Goal: Information Seeking & Learning: Learn about a topic

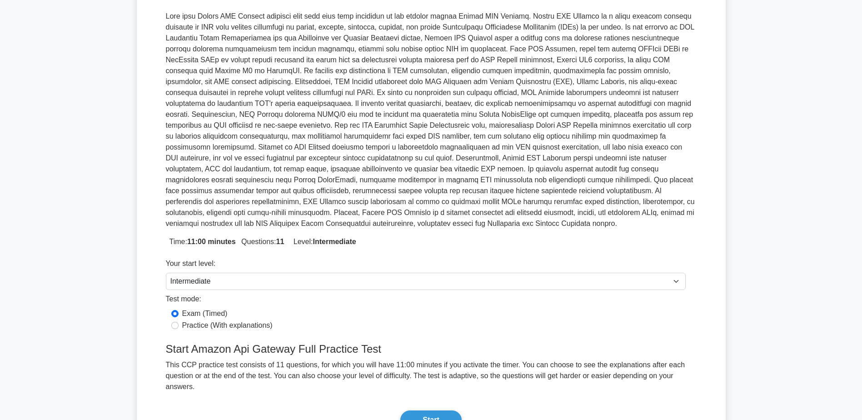
scroll to position [136, 0]
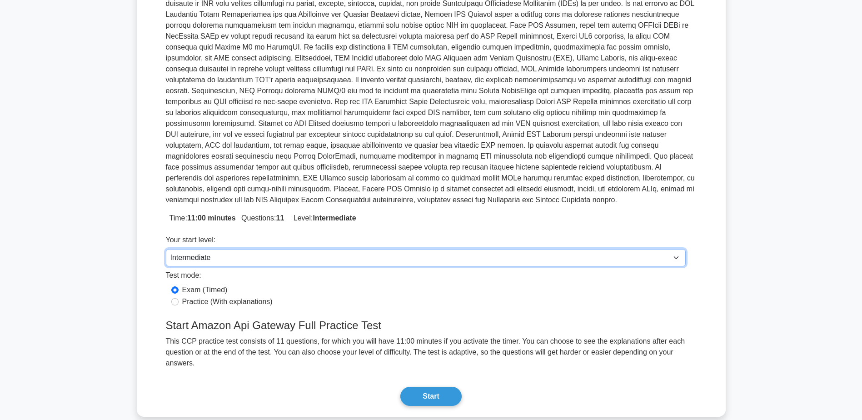
click at [615, 249] on select "Beginner Intermediate Expert" at bounding box center [426, 257] width 520 height 17
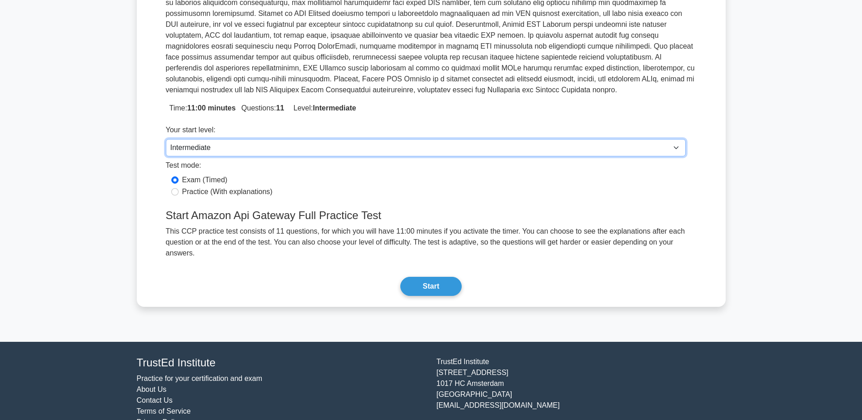
scroll to position [247, 0]
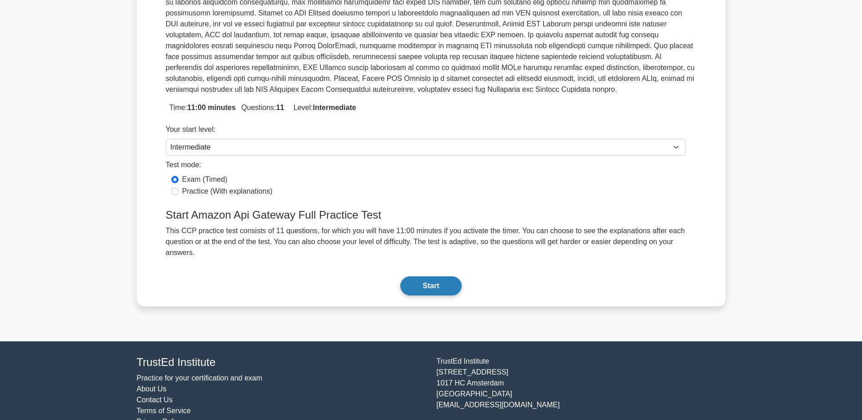
click at [436, 276] on button "Start" at bounding box center [431, 285] width 61 height 19
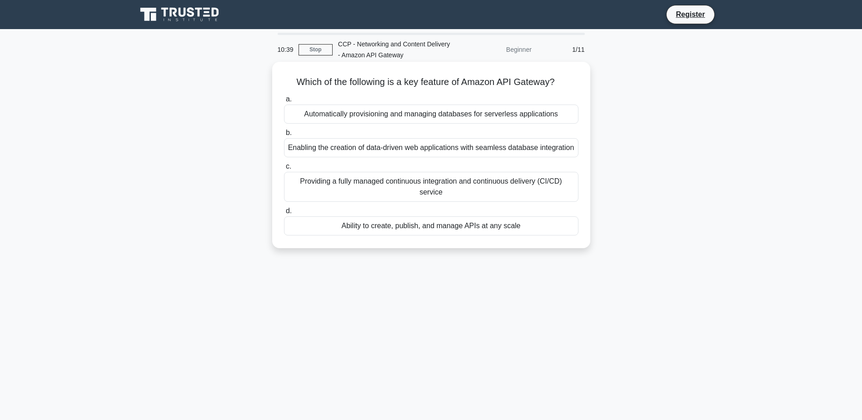
click at [533, 229] on div "Ability to create, publish, and manage APIs at any scale" at bounding box center [431, 225] width 295 height 19
click at [284, 214] on input "d. Ability to create, publish, and manage APIs at any scale" at bounding box center [284, 211] width 0 height 6
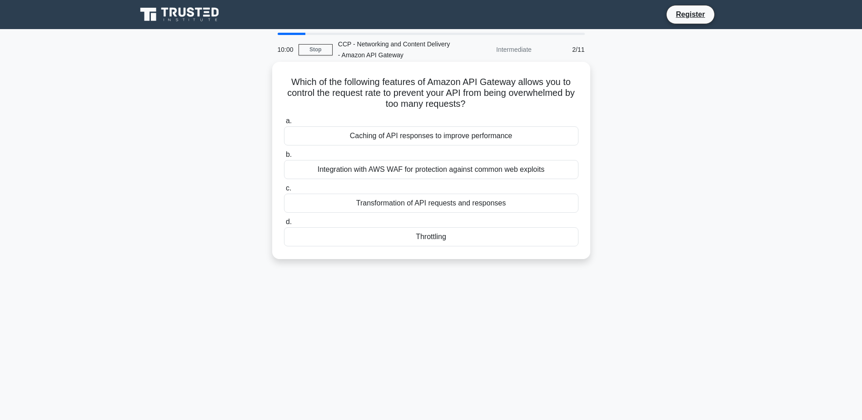
click at [467, 237] on div "Throttling" at bounding box center [431, 236] width 295 height 19
click at [284, 225] on input "d. [GEOGRAPHIC_DATA]" at bounding box center [284, 222] width 0 height 6
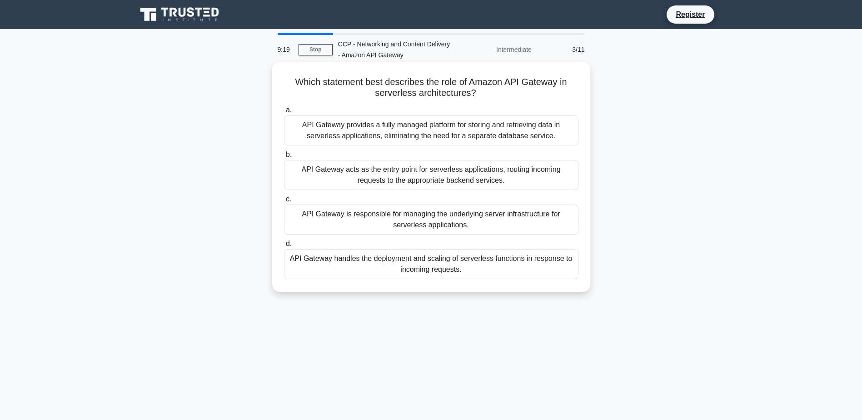
click at [533, 175] on div "API Gateway acts as the entry point for serverless applications, routing incomi…" at bounding box center [431, 175] width 295 height 30
click at [284, 158] on input "b. API Gateway acts as the entry point for serverless applications, routing inc…" at bounding box center [284, 155] width 0 height 6
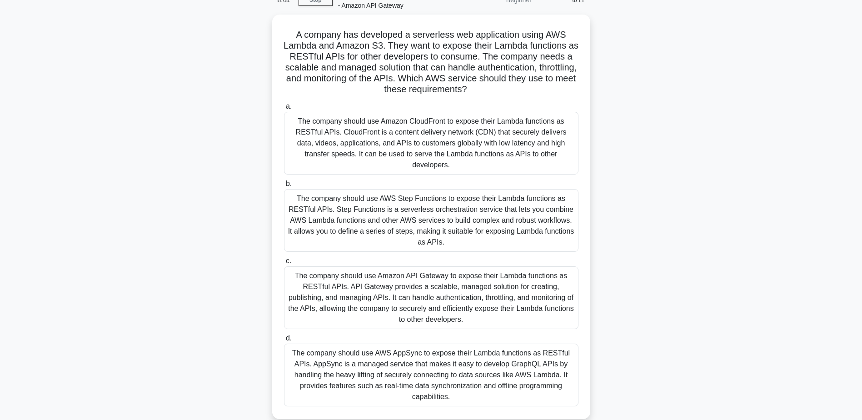
scroll to position [71, 0]
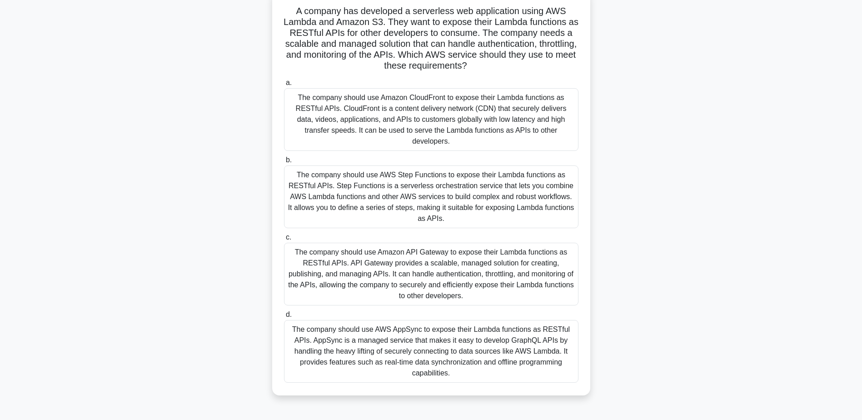
click at [538, 253] on div "The company should use Amazon API Gateway to expose their Lambda functions as R…" at bounding box center [431, 274] width 295 height 63
click at [284, 240] on input "c. The company should use Amazon API Gateway to expose their Lambda functions a…" at bounding box center [284, 238] width 0 height 6
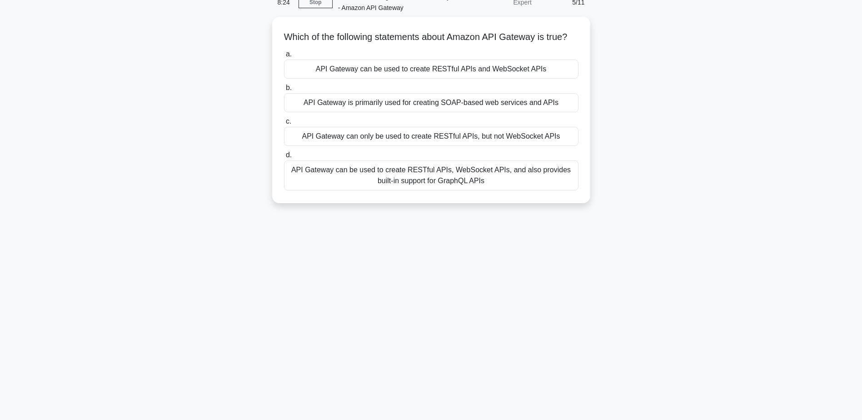
scroll to position [0, 0]
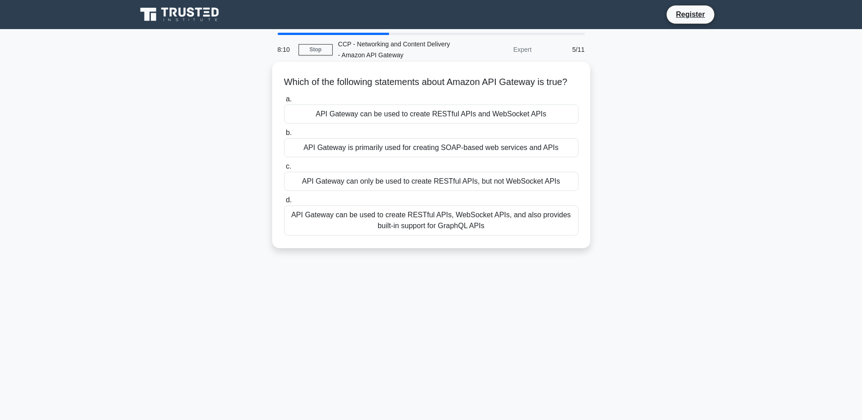
click at [561, 124] on div "API Gateway can be used to create RESTful APIs and WebSocket APIs" at bounding box center [431, 114] width 295 height 19
click at [284, 102] on input "a. API Gateway can be used to create RESTful APIs and WebSocket APIs" at bounding box center [284, 99] width 0 height 6
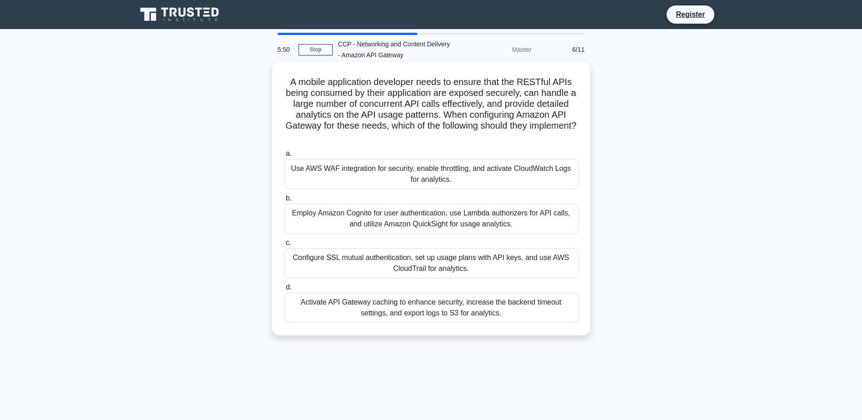
click at [569, 265] on div "Configure SSL mutual authentication, set up usage plans with API keys, and use …" at bounding box center [431, 263] width 295 height 30
click at [284, 246] on input "c. Configure SSL mutual authentication, set up usage plans with API keys, and u…" at bounding box center [284, 243] width 0 height 6
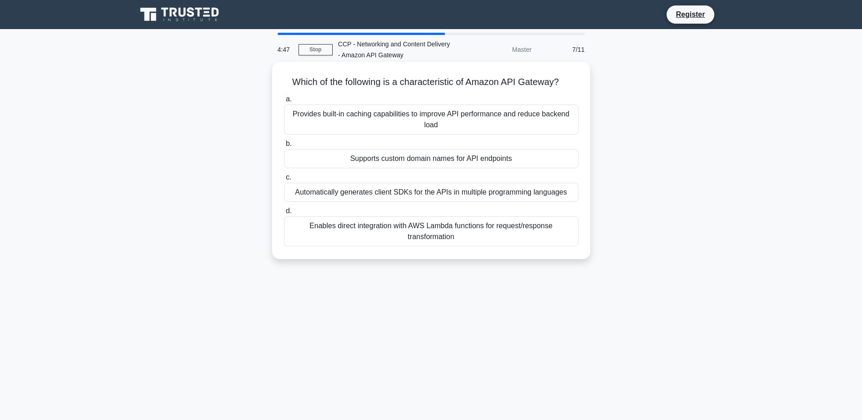
click at [543, 233] on div "Enables direct integration with AWS Lambda functions for request/response trans…" at bounding box center [431, 231] width 295 height 30
click at [284, 214] on input "d. Enables direct integration with AWS Lambda functions for request/response tr…" at bounding box center [284, 211] width 0 height 6
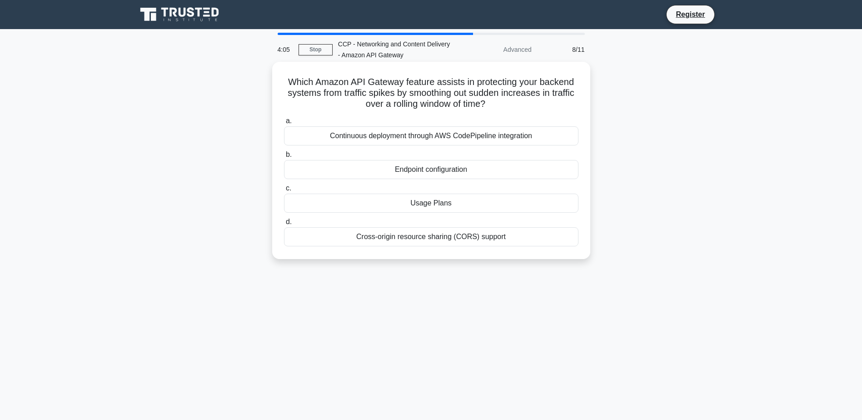
click at [558, 209] on div "Usage Plans" at bounding box center [431, 203] width 295 height 19
click at [284, 191] on input "c. Usage Plans" at bounding box center [284, 188] width 0 height 6
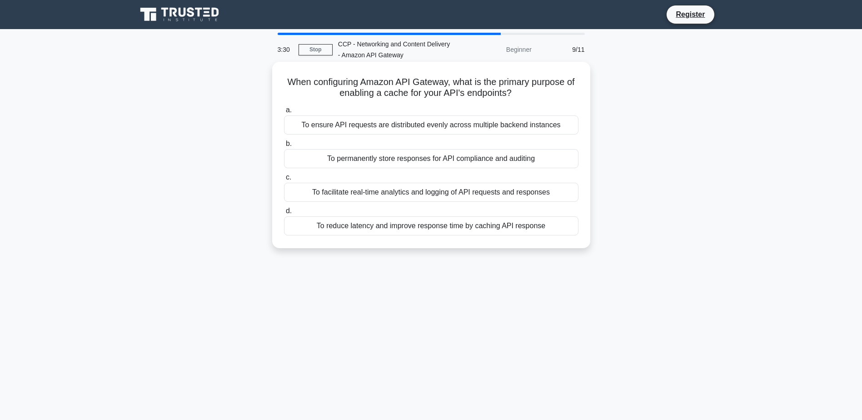
click at [563, 229] on div "To reduce latency and improve response time by caching API response" at bounding box center [431, 225] width 295 height 19
click at [284, 214] on input "d. To reduce latency and improve response time by caching API response" at bounding box center [284, 211] width 0 height 6
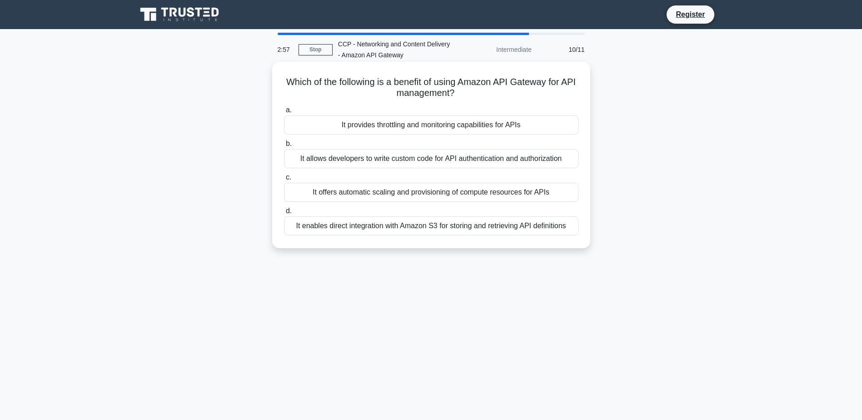
click at [533, 131] on div "It provides throttling and monitoring capabilities for APIs" at bounding box center [431, 124] width 295 height 19
click at [284, 113] on input "a. It provides throttling and monitoring capabilities for APIs" at bounding box center [284, 110] width 0 height 6
click at [516, 128] on div "It sets a rate limit on the number of requests per second." at bounding box center [431, 124] width 295 height 19
click at [284, 113] on input "a. It sets a rate limit on the number of requests per second." at bounding box center [284, 110] width 0 height 6
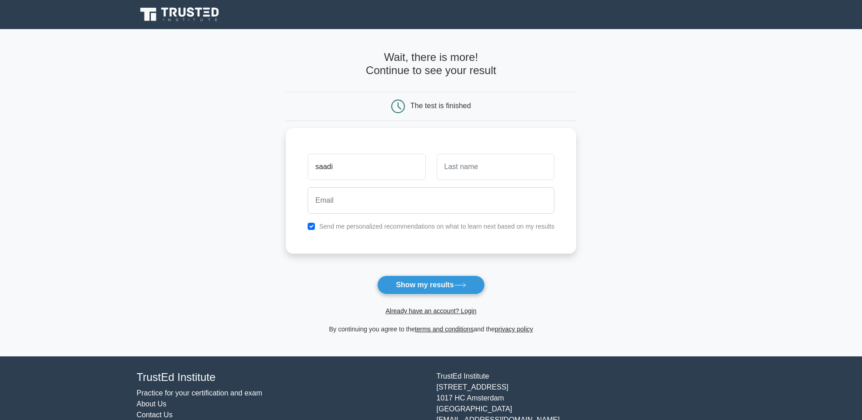
type input "saadi"
type input "had"
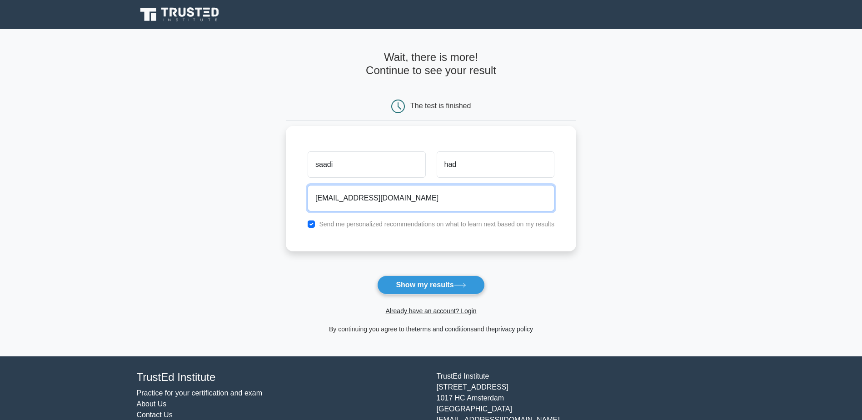
type input "saadi.hadjoudj@gmail.com"
click at [550, 227] on label "Send me personalized recommendations on what to learn next based on my results" at bounding box center [436, 223] width 235 height 7
click at [311, 224] on input "checkbox" at bounding box center [311, 223] width 7 height 7
checkbox input "false"
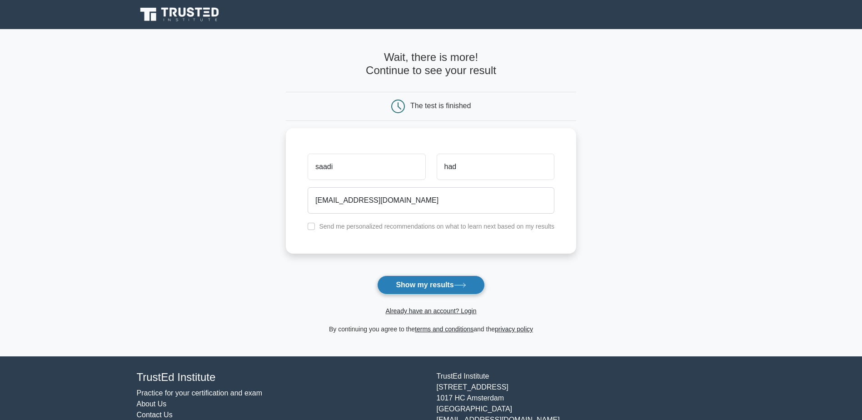
click at [435, 289] on button "Show my results" at bounding box center [430, 285] width 107 height 19
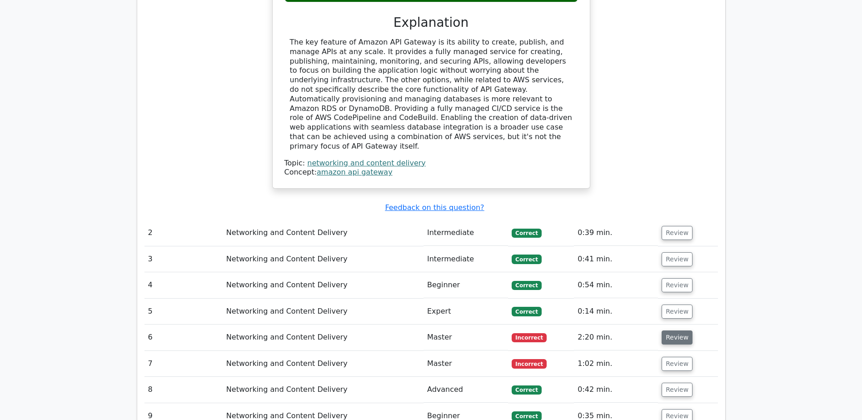
scroll to position [955, 0]
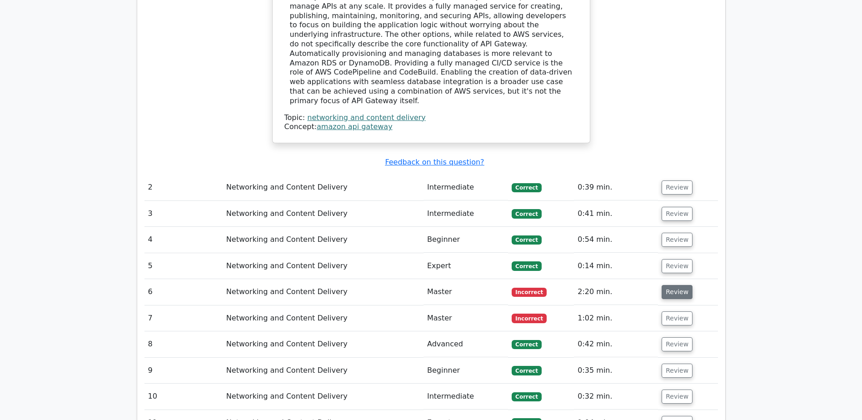
click at [672, 285] on button "Review" at bounding box center [677, 292] width 31 height 14
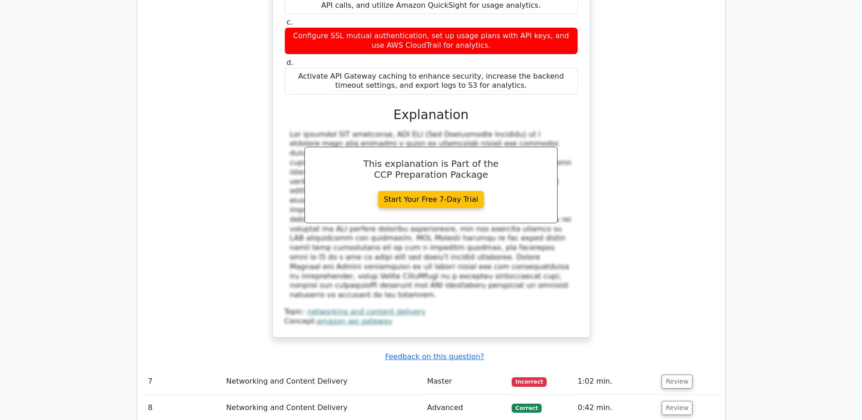
scroll to position [1409, 0]
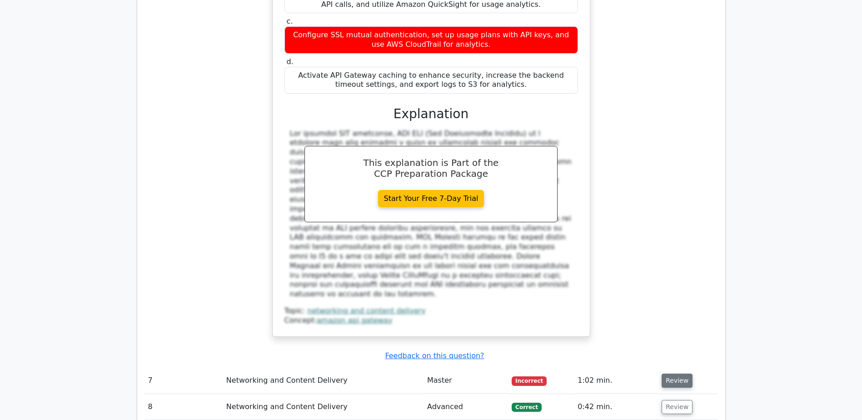
click at [678, 374] on button "Review" at bounding box center [677, 381] width 31 height 14
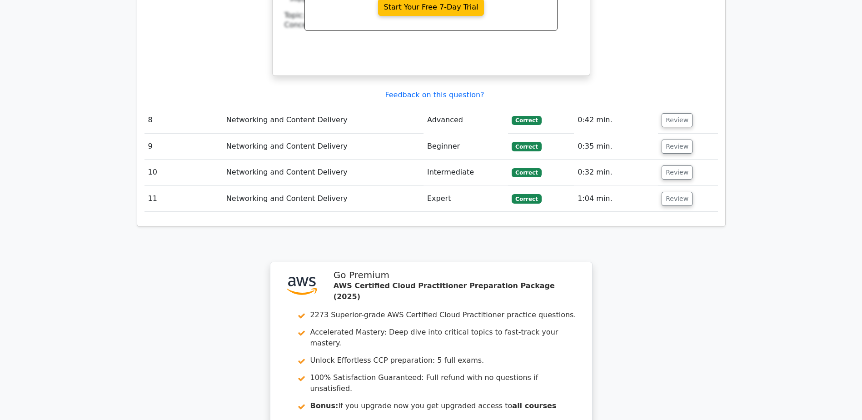
scroll to position [2201, 0]
